Goal: Navigation & Orientation: Find specific page/section

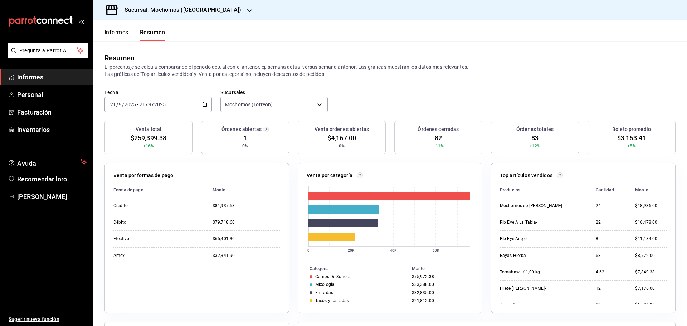
click at [117, 31] on font "Informes" at bounding box center [117, 32] width 24 height 7
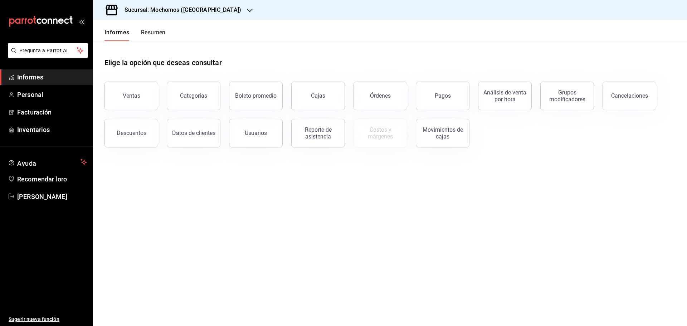
click at [150, 35] on font "Resumen" at bounding box center [153, 32] width 25 height 7
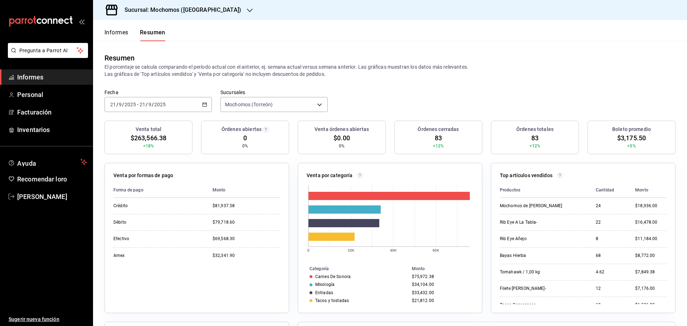
click at [117, 34] on font "Informes" at bounding box center [117, 32] width 24 height 7
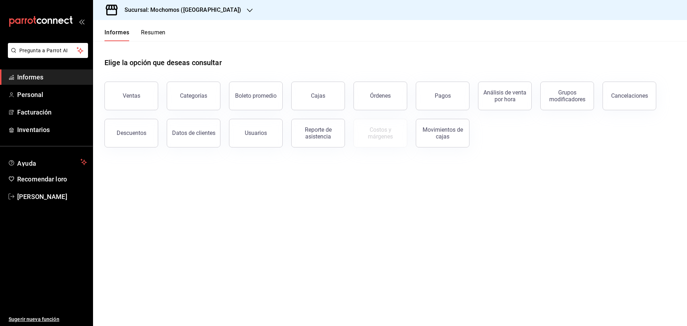
click at [149, 34] on font "Resumen" at bounding box center [153, 32] width 25 height 7
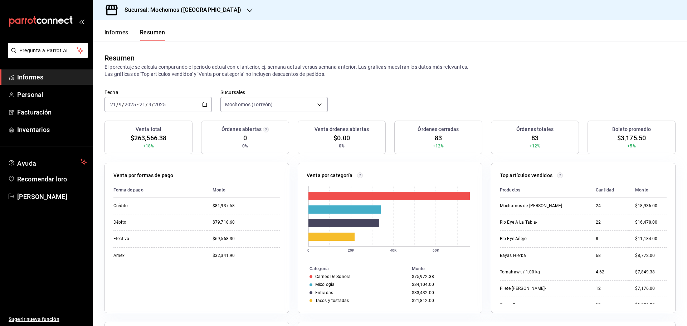
click at [110, 34] on font "Informes" at bounding box center [117, 32] width 24 height 7
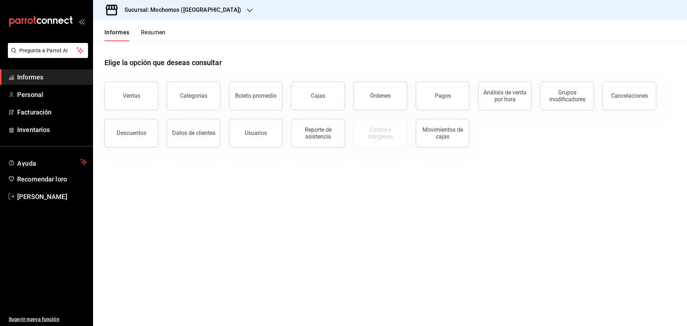
click at [154, 32] on font "Resumen" at bounding box center [153, 32] width 25 height 7
